Goal: Navigation & Orientation: Understand site structure

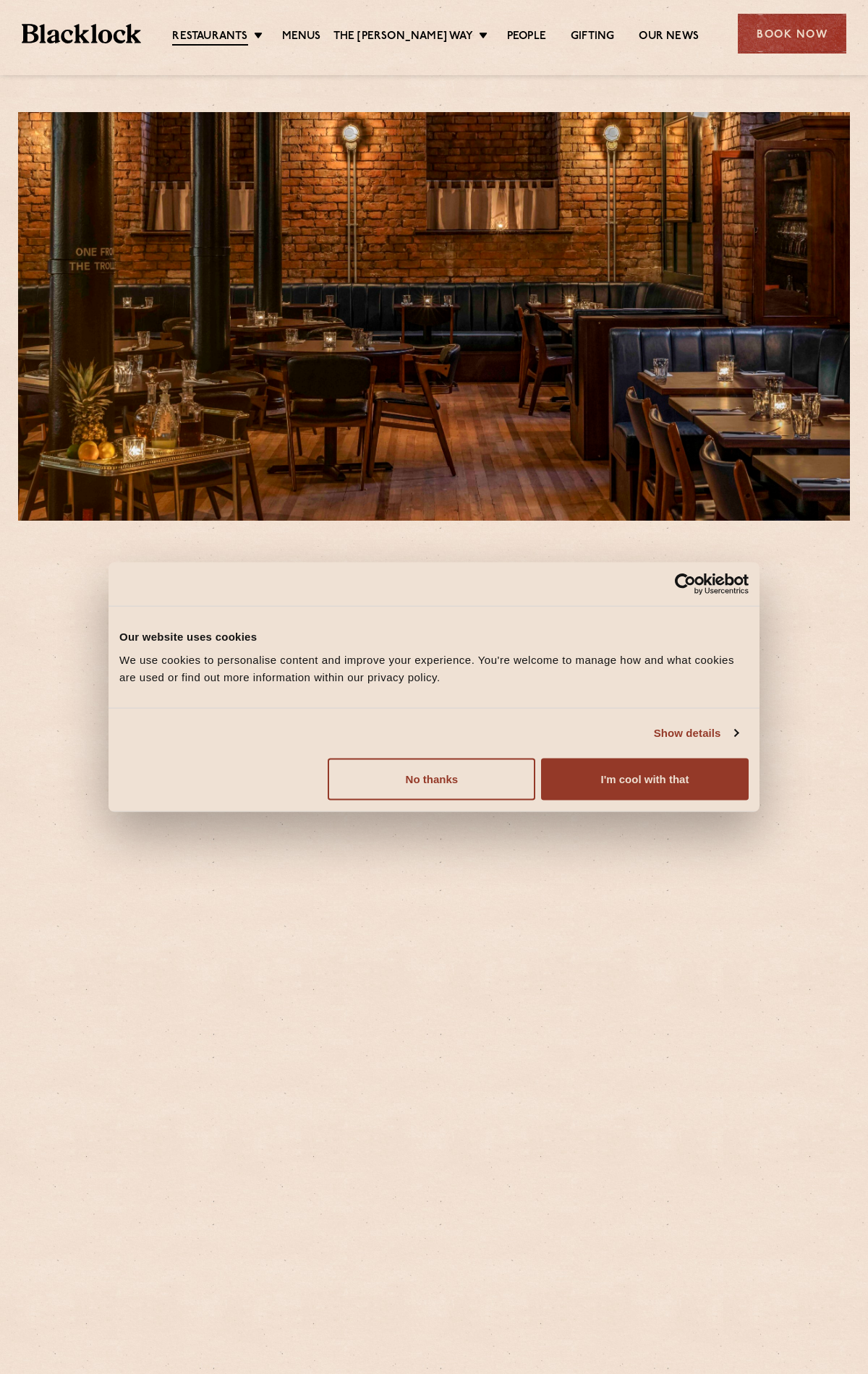
scroll to position [356, 0]
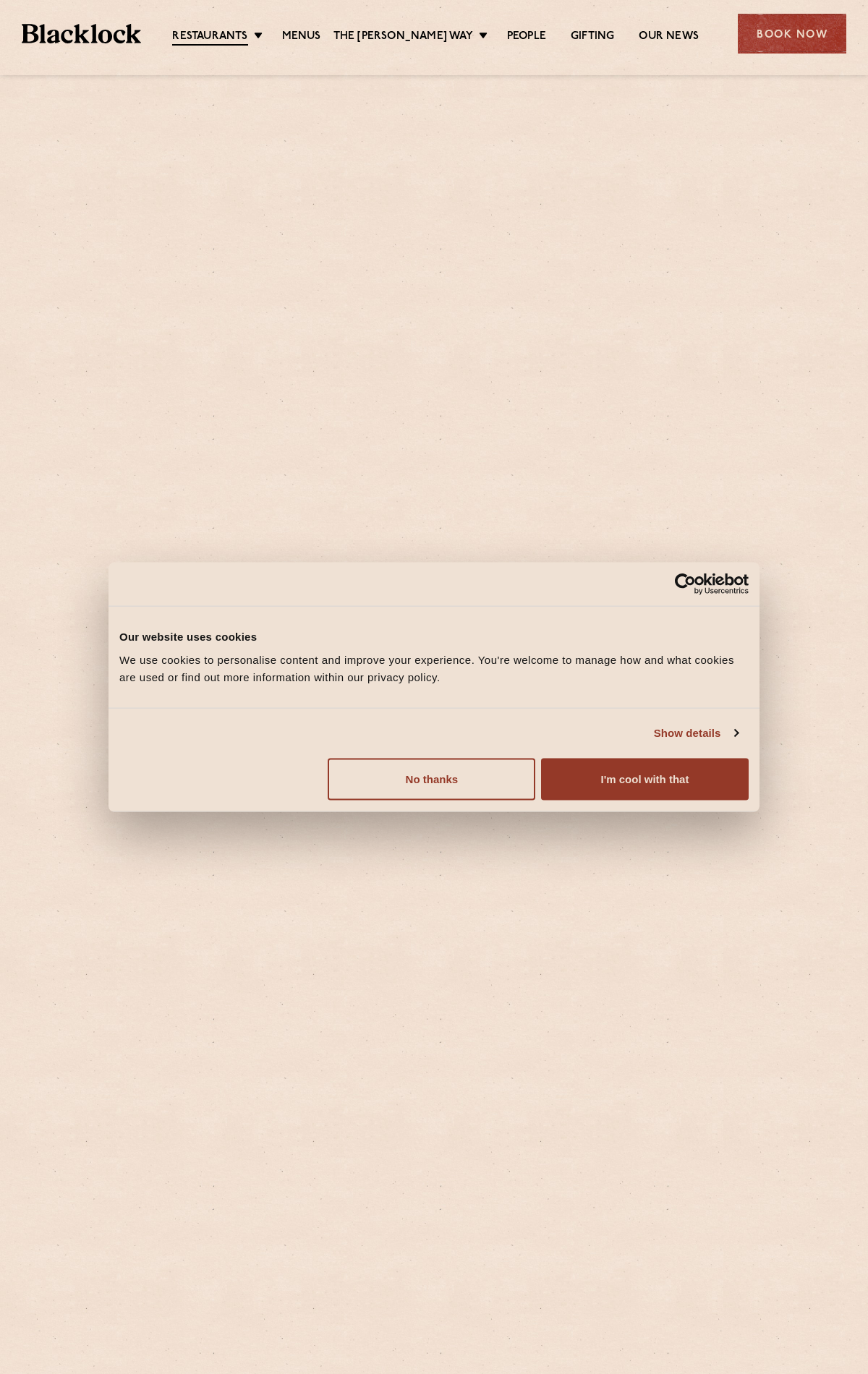
scroll to position [657, 0]
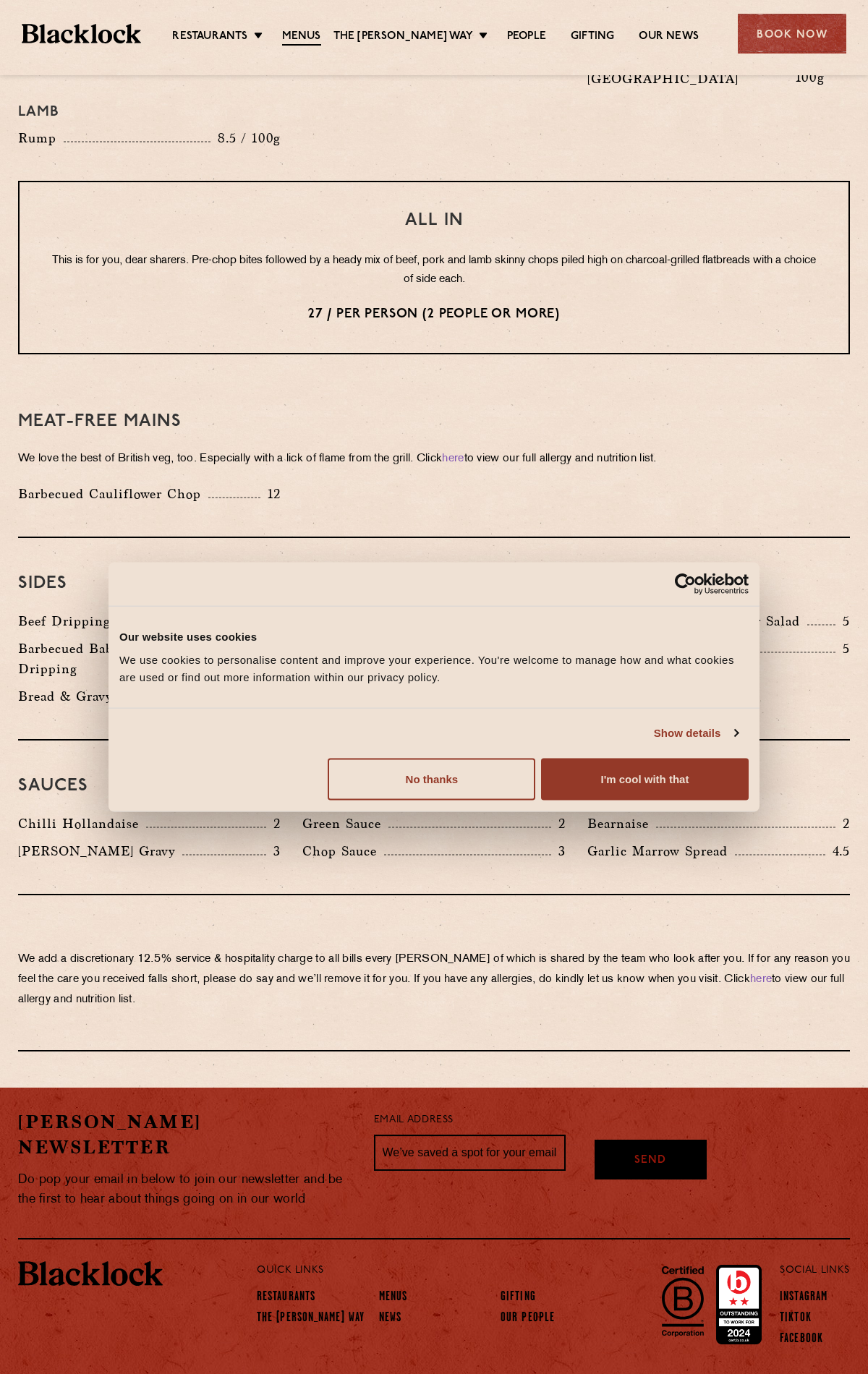
scroll to position [1744, 0]
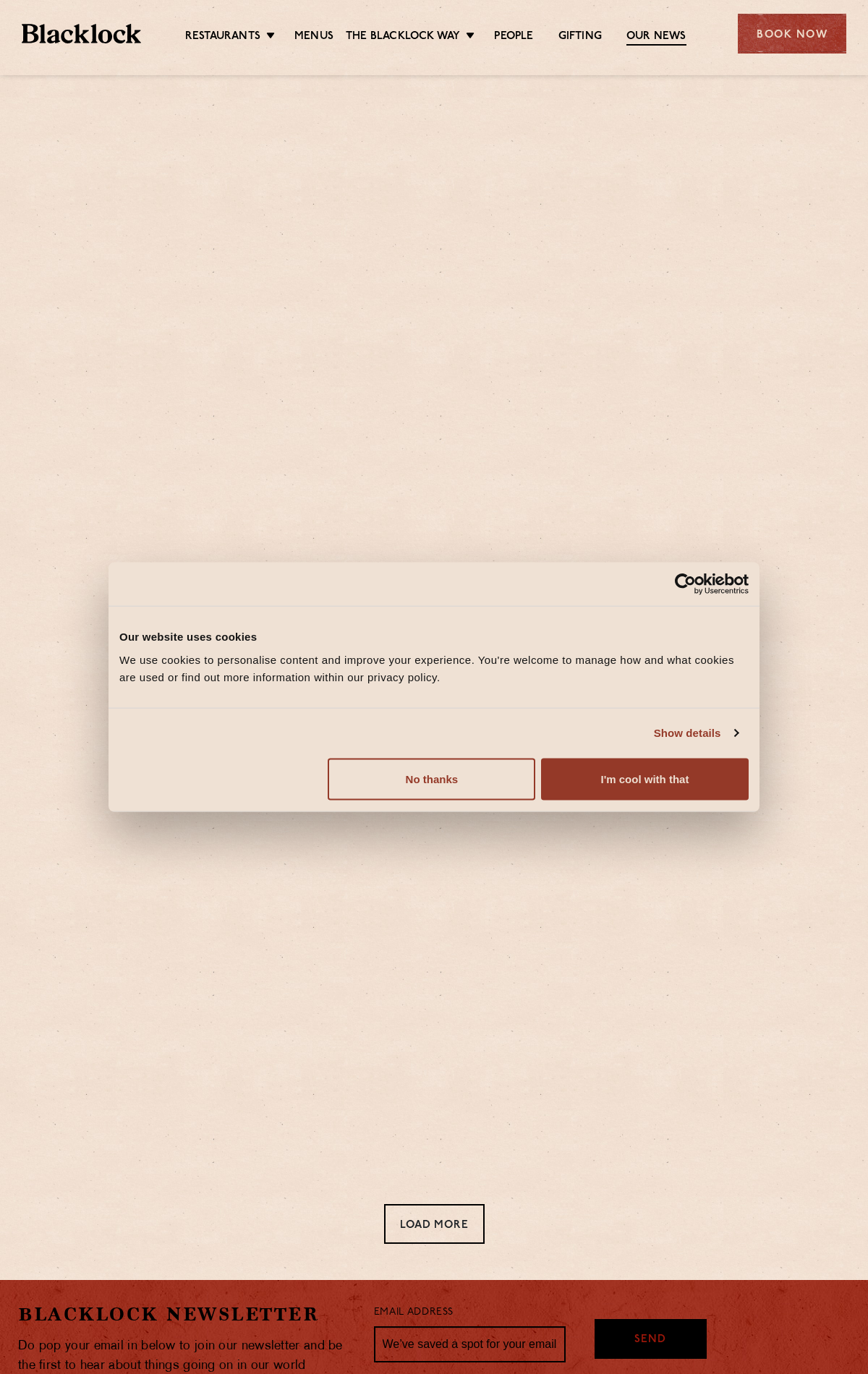
scroll to position [219, 0]
